Goal: Transaction & Acquisition: Register for event/course

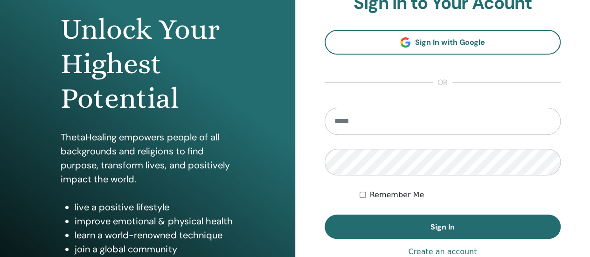
scroll to position [91, 0]
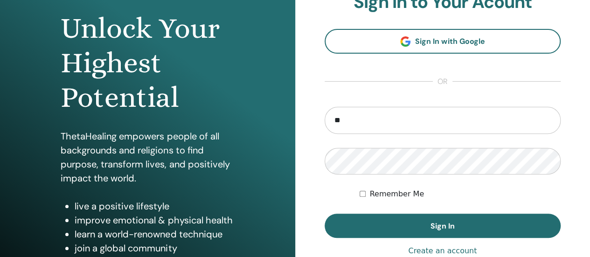
type input "*"
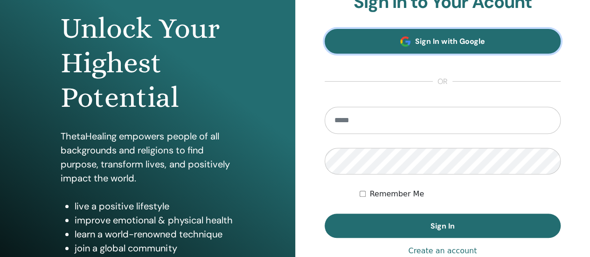
click at [500, 43] on link "Sign In with Google" at bounding box center [443, 41] width 237 height 25
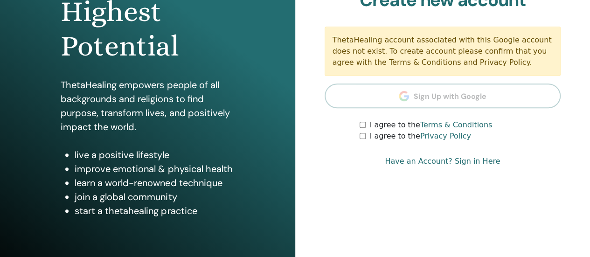
scroll to position [142, 0]
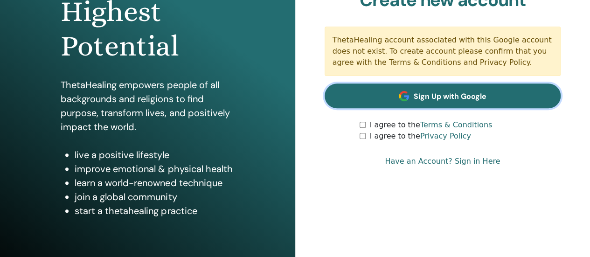
click at [444, 99] on span "Sign Up with Google" at bounding box center [450, 96] width 73 height 10
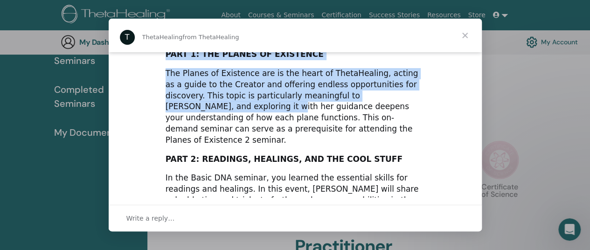
scroll to position [65, 0]
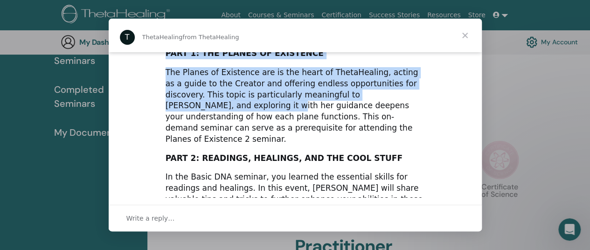
drag, startPoint x: 481, startPoint y: 73, endPoint x: 481, endPoint y: 92, distance: 19.6
click at [481, 92] on div "Hi subalakshmi, Did you miss the LIVE Basic DNA Enhancement with Vianna? This 2…" at bounding box center [295, 124] width 373 height 145
click at [464, 81] on div "Hi subalakshmi, Did you miss the LIVE Basic DNA Enhancement with Vianna? This 2…" at bounding box center [295, 223] width 373 height 473
click at [447, 84] on div "Hi subalakshmi, Did you miss the LIVE Basic DNA Enhancement with Vianna? This 2…" at bounding box center [295, 223] width 373 height 473
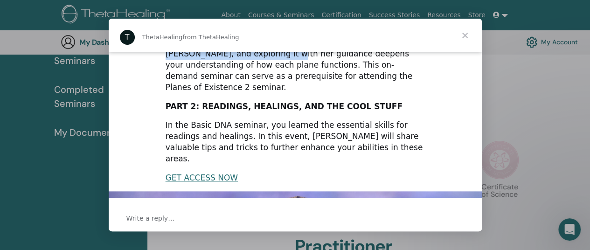
scroll to position [119, 0]
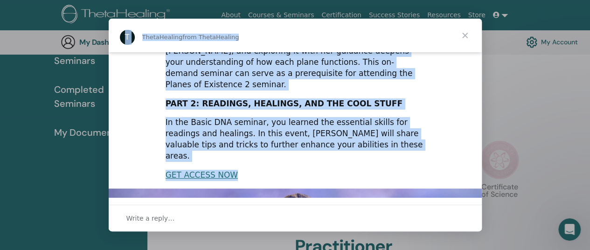
drag, startPoint x: 482, startPoint y: 102, endPoint x: 474, endPoint y: 149, distance: 47.3
click at [474, 149] on div "T ThetaHealing from ThetaHealing Hi subalakshmi, Did you miss the LIVE Basic DN…" at bounding box center [295, 125] width 590 height 250
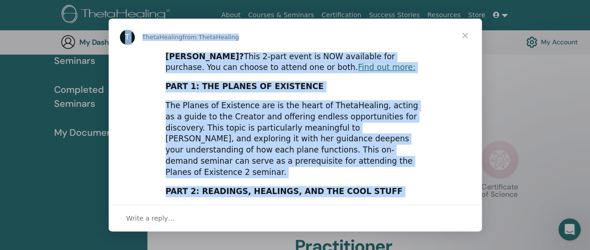
scroll to position [0, 0]
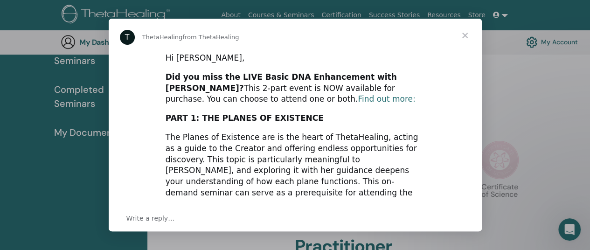
click at [358, 100] on link "Find out more:" at bounding box center [386, 98] width 57 height 9
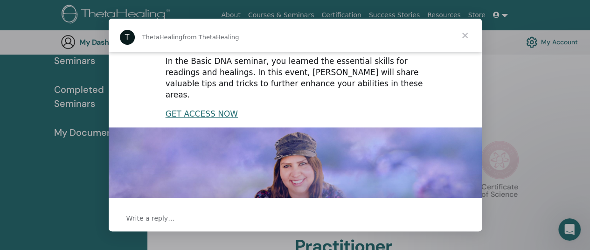
scroll to position [119, 0]
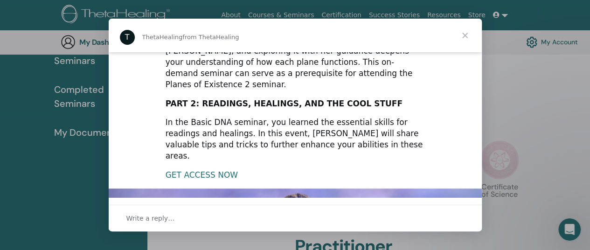
click at [184, 170] on link "GET ACCESS NOW" at bounding box center [202, 174] width 72 height 9
click at [459, 35] on span "Close" at bounding box center [465, 36] width 34 height 34
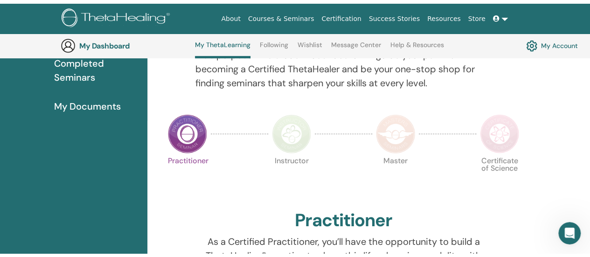
scroll to position [0, 0]
